Goal: Transaction & Acquisition: Purchase product/service

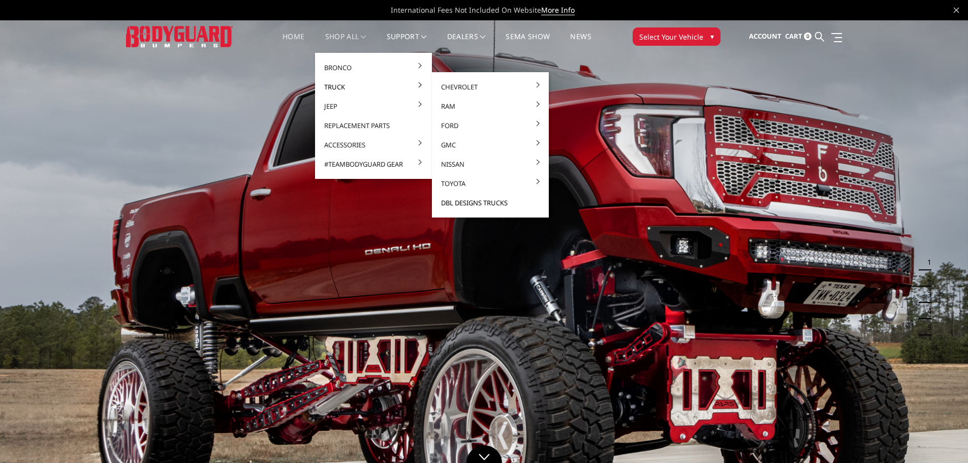
click at [485, 200] on link "DBL Designs Trucks" at bounding box center [490, 202] width 109 height 19
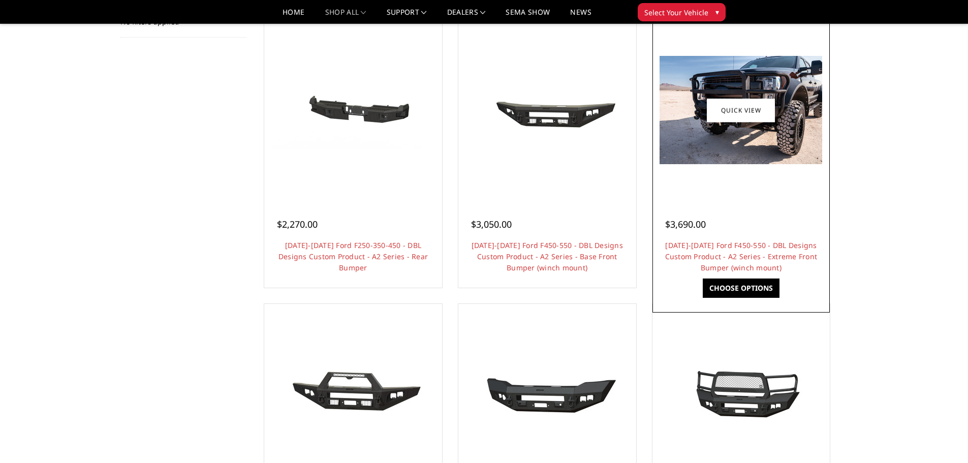
scroll to position [203, 0]
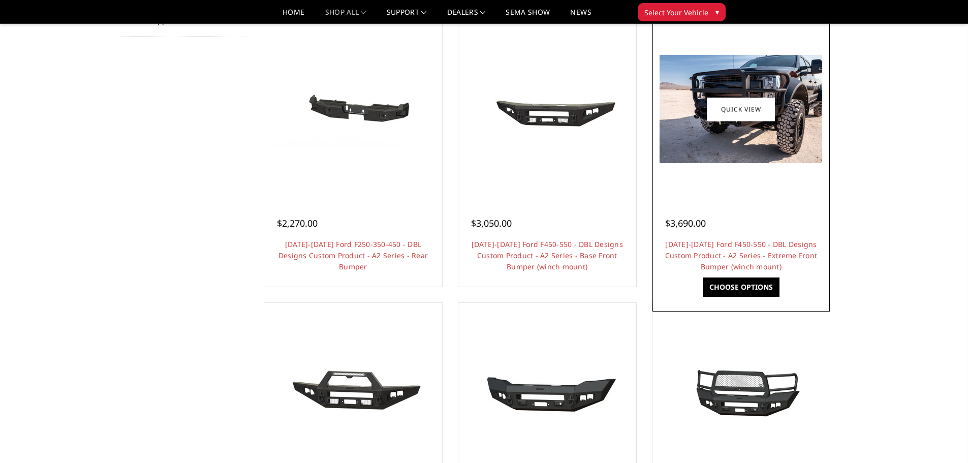
click at [744, 250] on h4 "2017-2022 Ford F450-550 - DBL Designs Custom Product - A2 Series - Extreme Fron…" at bounding box center [741, 256] width 153 height 34
click at [749, 261] on link "2017-2022 Ford F450-550 - DBL Designs Custom Product - A2 Series - Extreme Fron…" at bounding box center [741, 255] width 153 height 32
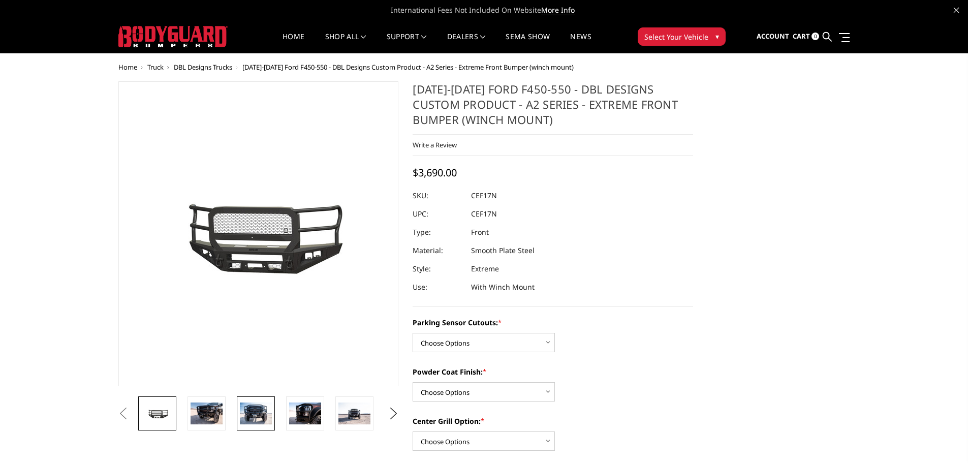
click at [257, 411] on img at bounding box center [256, 413] width 32 height 21
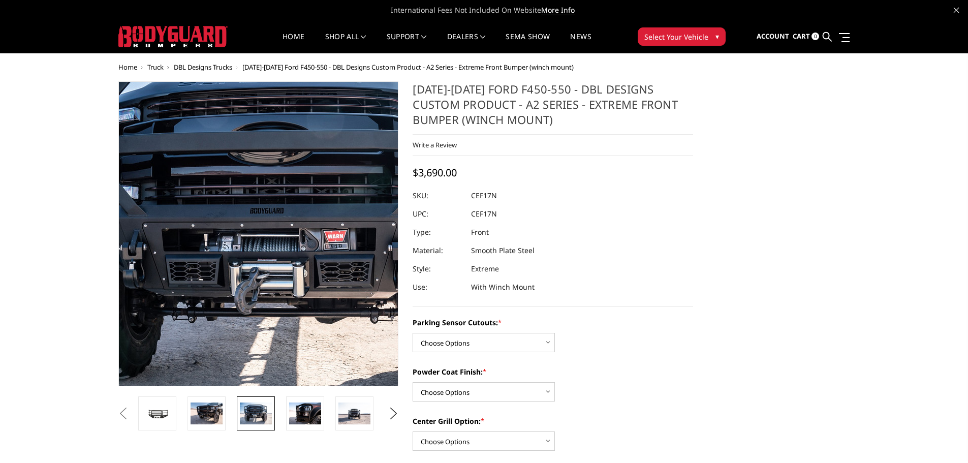
click at [236, 245] on img at bounding box center [288, 230] width 651 height 434
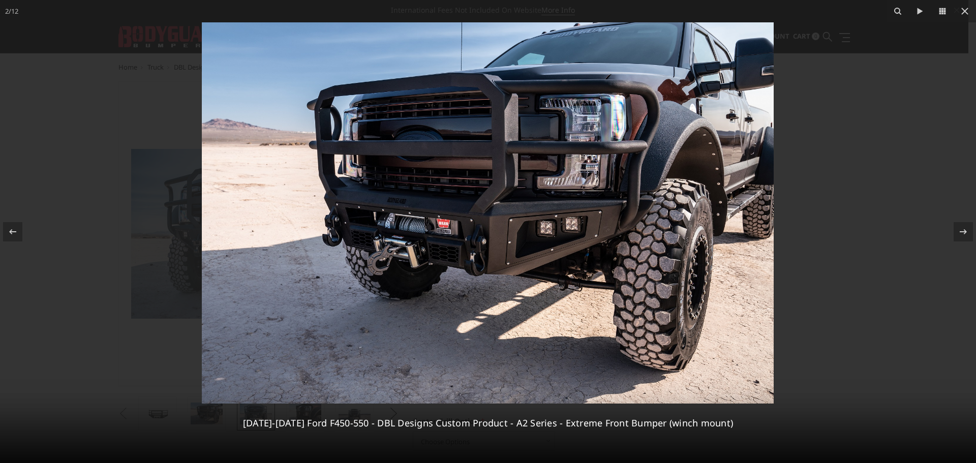
click at [454, 238] on img at bounding box center [488, 212] width 572 height 381
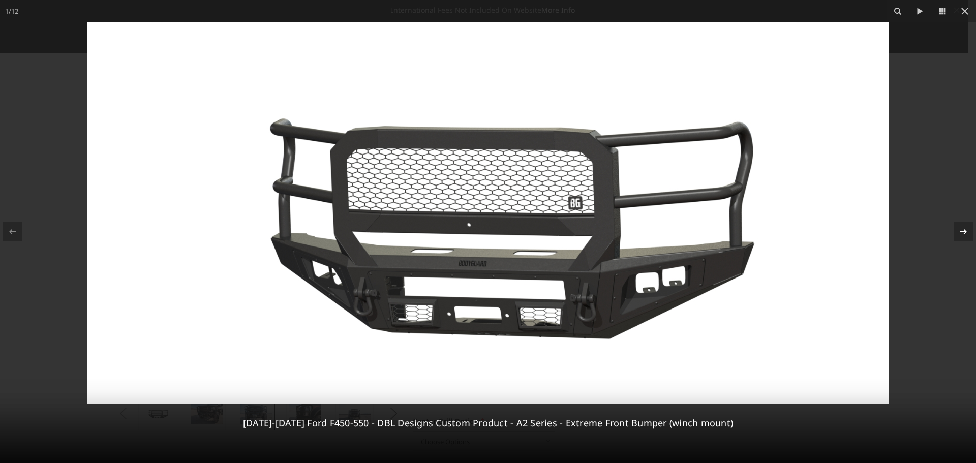
click at [968, 228] on div at bounding box center [963, 231] width 19 height 19
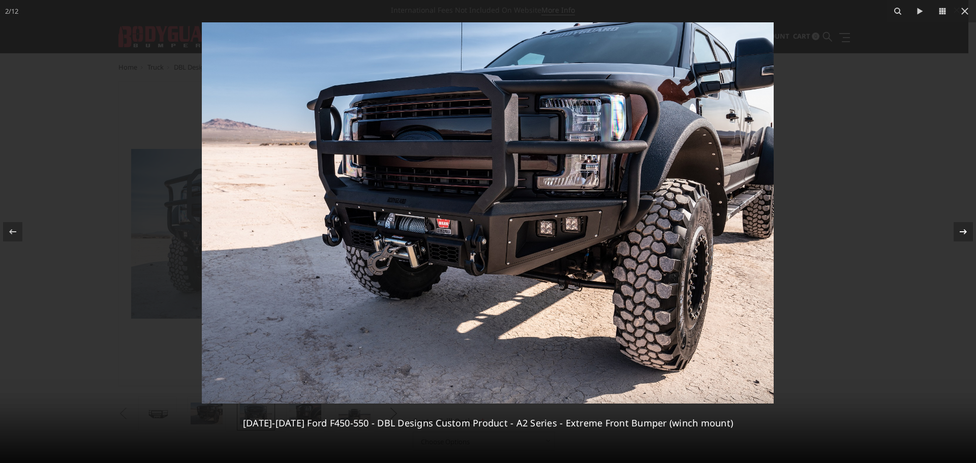
click at [968, 228] on icon at bounding box center [963, 232] width 12 height 12
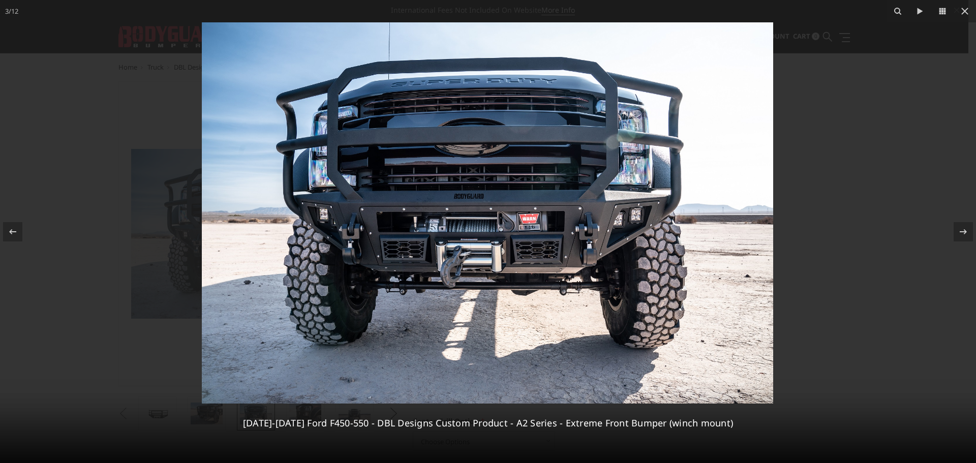
click at [466, 243] on img at bounding box center [487, 212] width 571 height 381
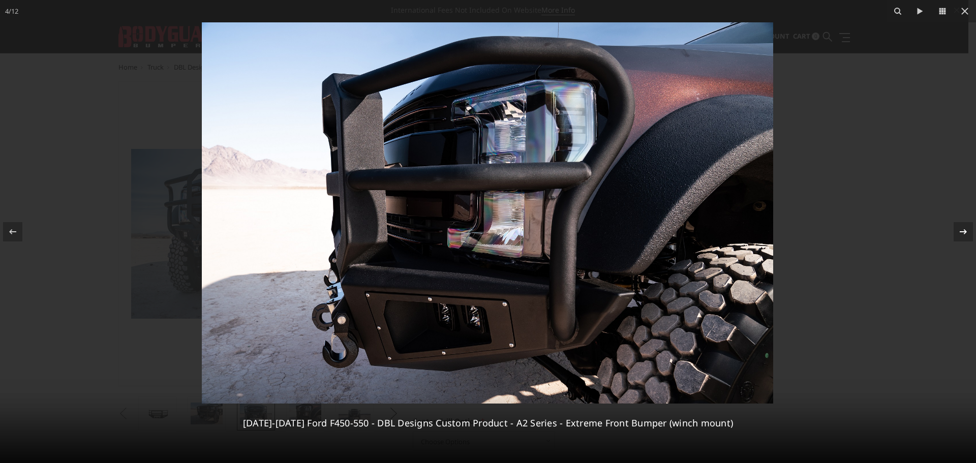
click at [958, 227] on icon at bounding box center [963, 232] width 12 height 12
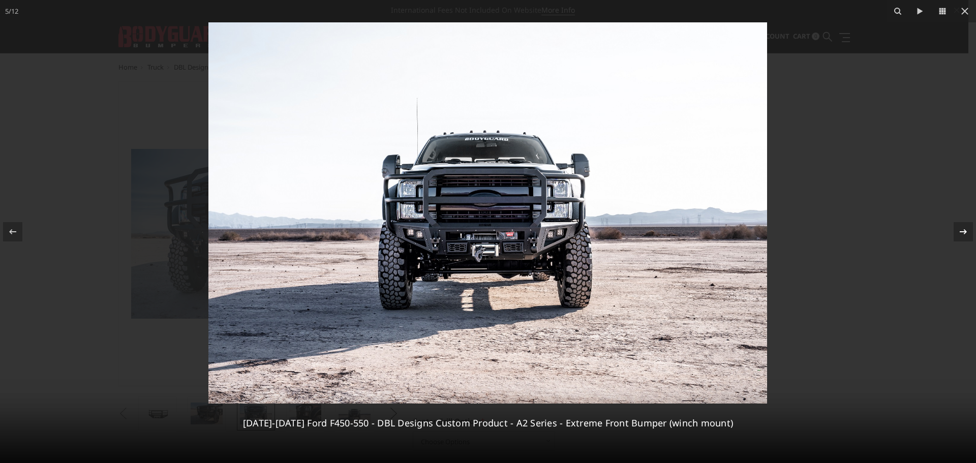
click at [968, 224] on div at bounding box center [963, 231] width 19 height 19
